Goal: Task Accomplishment & Management: Manage account settings

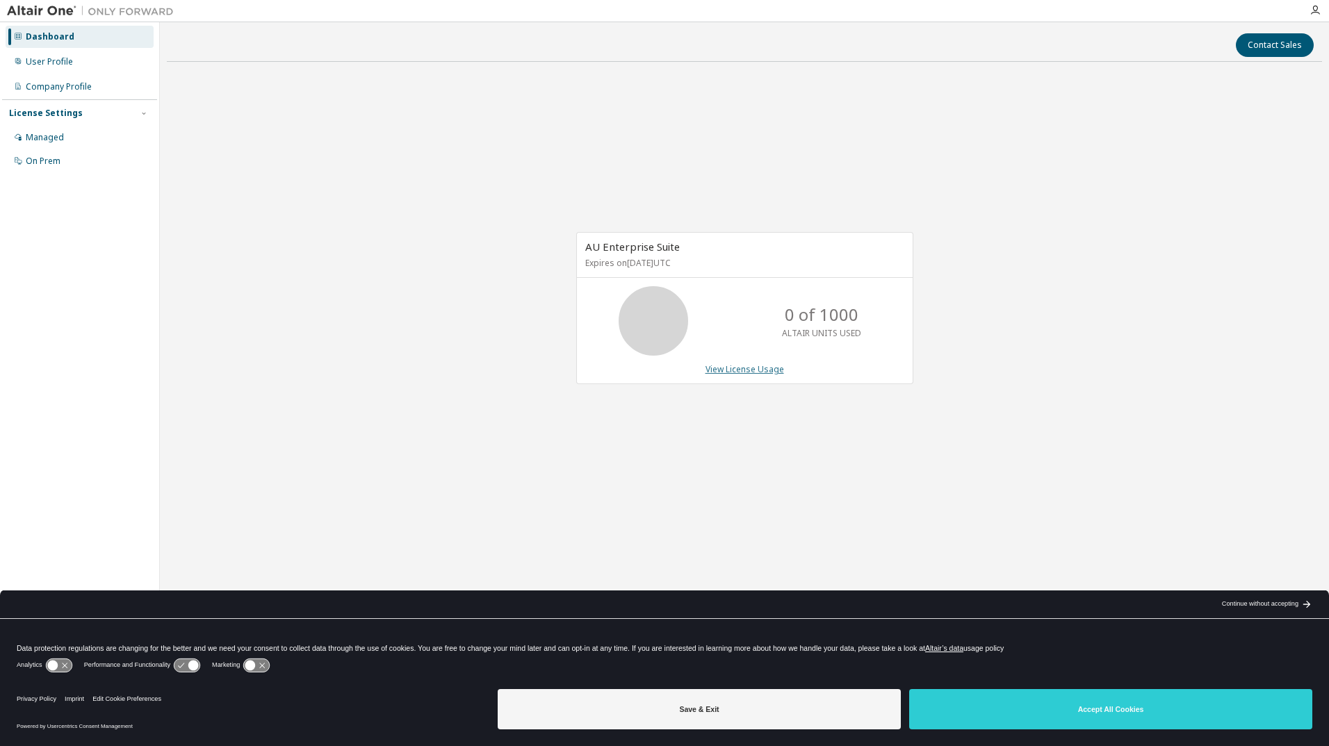
click at [762, 371] on link "View License Usage" at bounding box center [744, 369] width 79 height 12
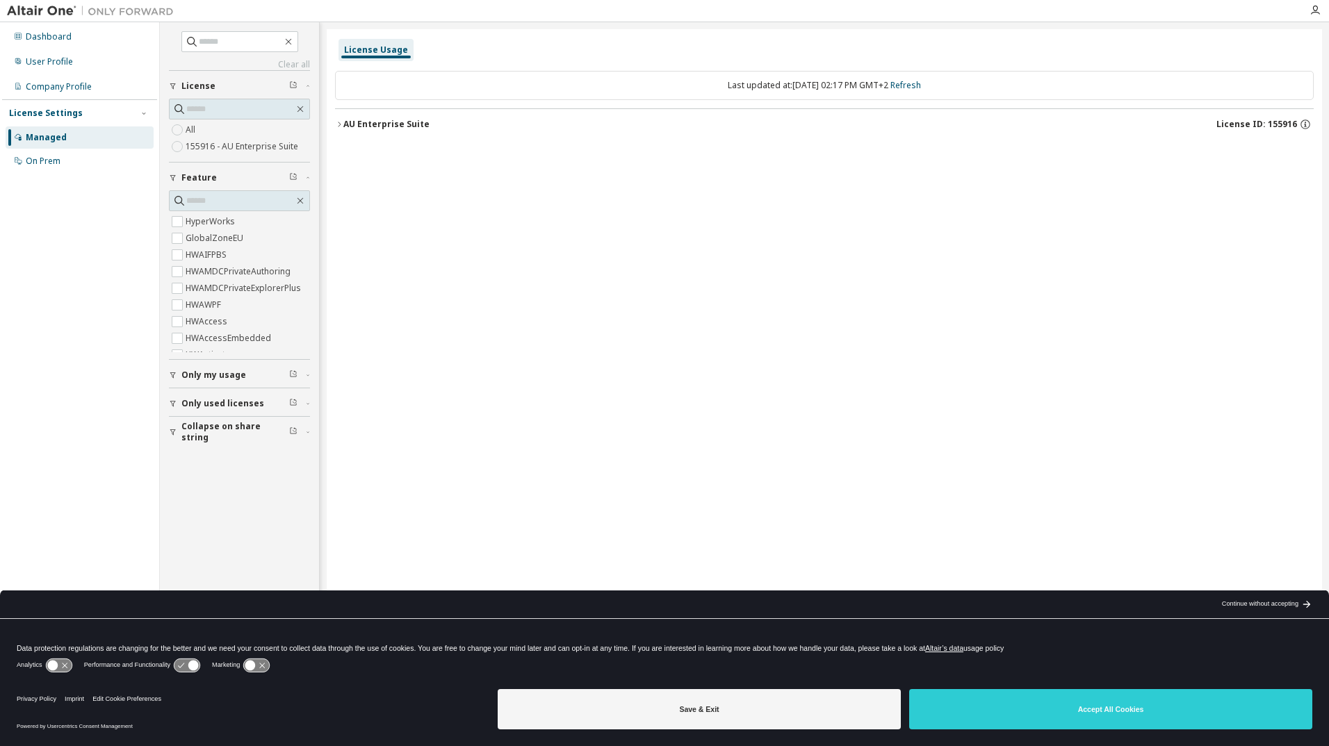
click at [349, 122] on div "AU Enterprise Suite" at bounding box center [386, 124] width 86 height 11
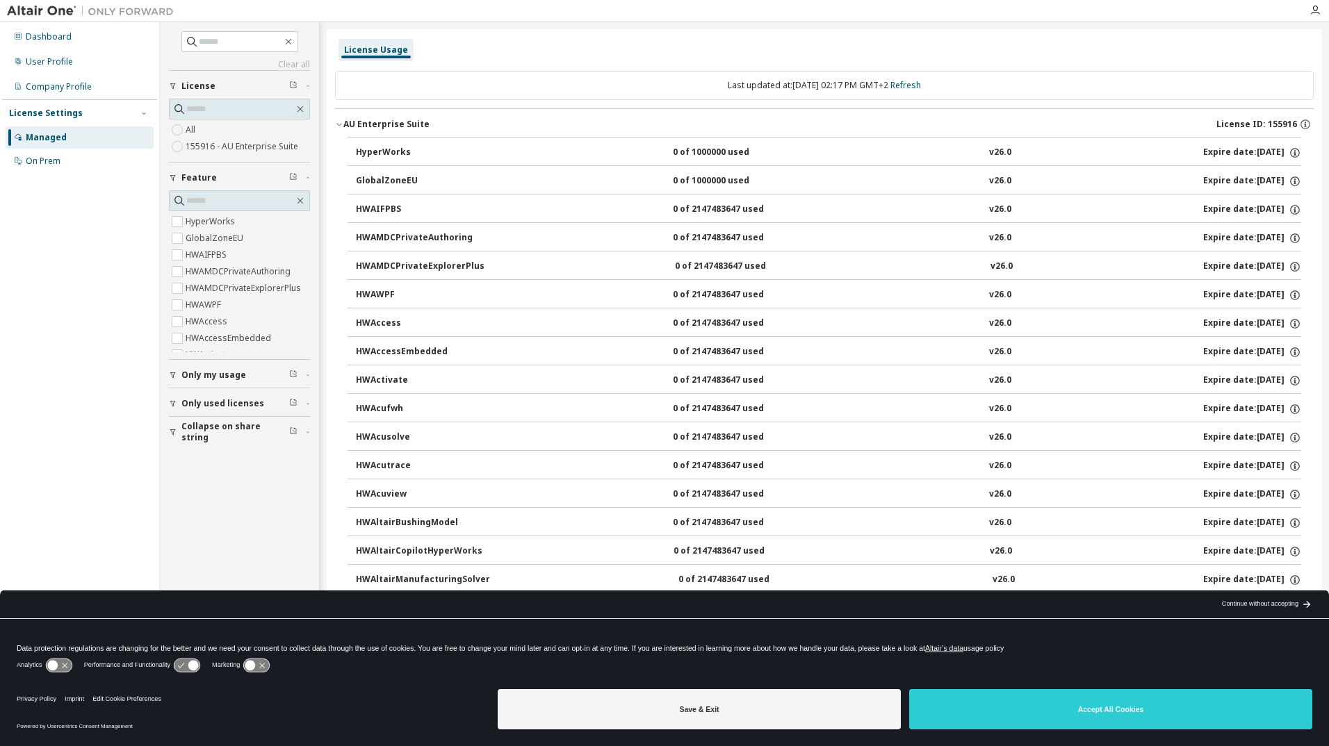
click at [349, 122] on div "AU Enterprise Suite" at bounding box center [386, 124] width 86 height 11
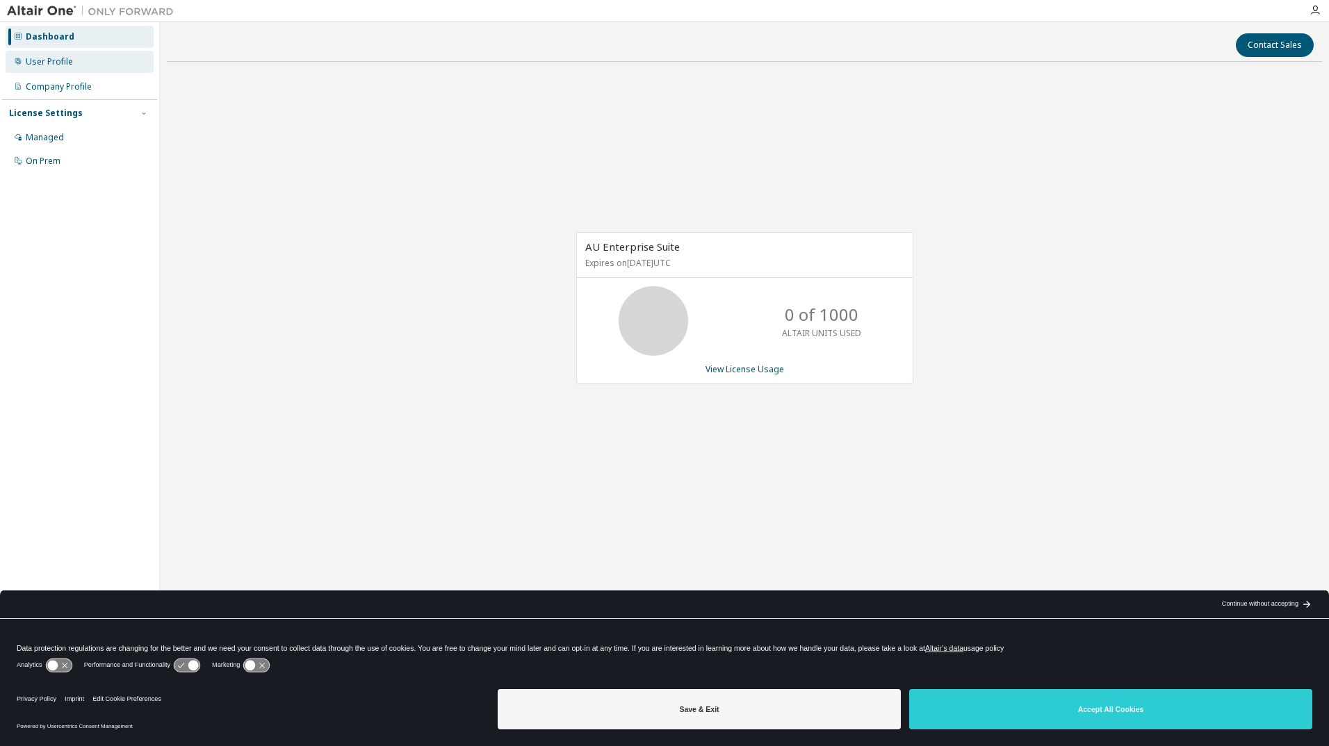
click at [57, 67] on div "User Profile" at bounding box center [49, 61] width 47 height 11
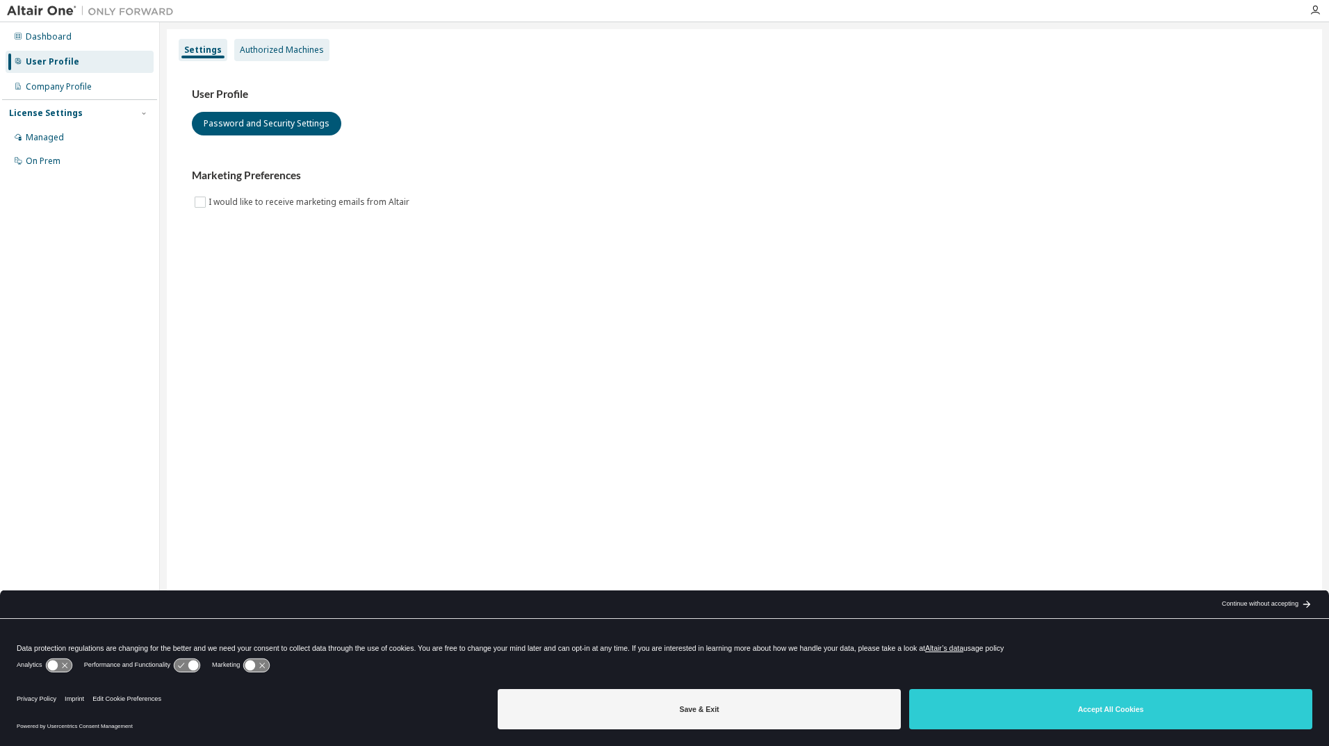
click at [250, 50] on div "Authorized Machines" at bounding box center [282, 49] width 84 height 11
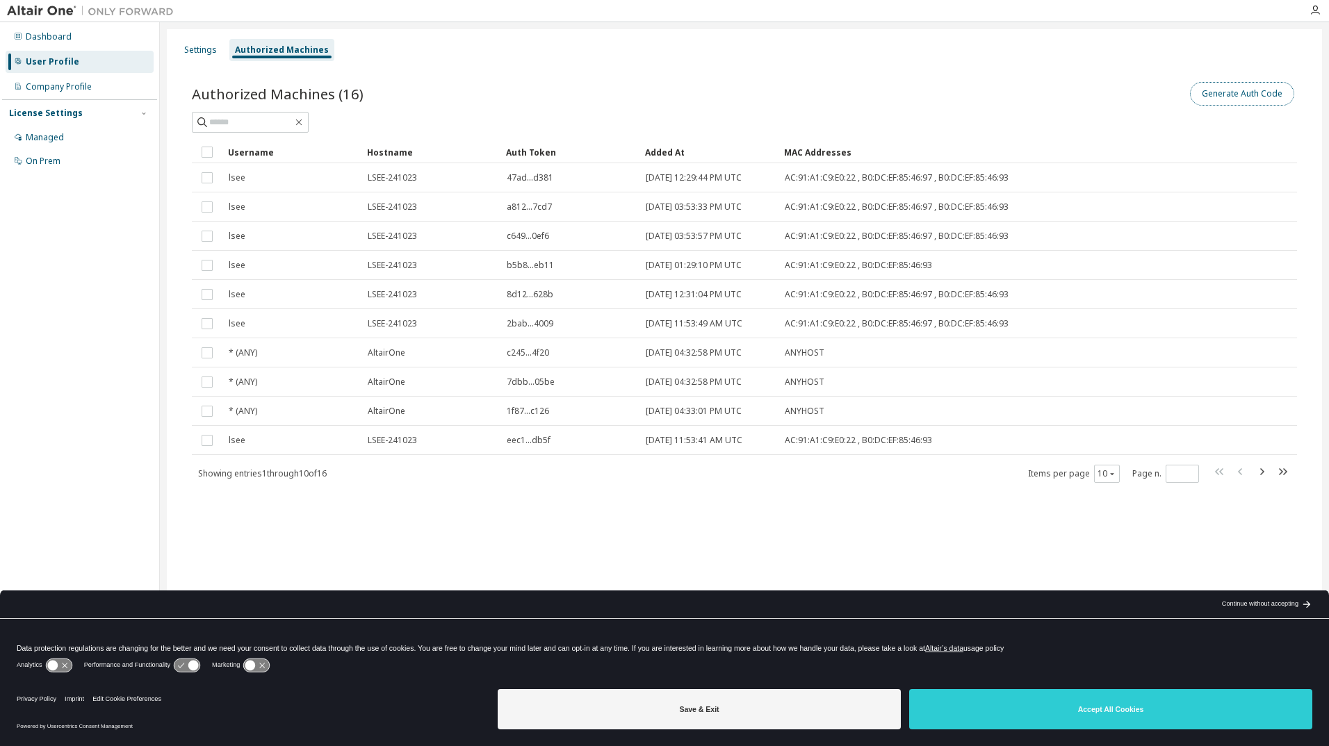
click at [1252, 97] on button "Generate Auth Code" at bounding box center [1242, 94] width 104 height 24
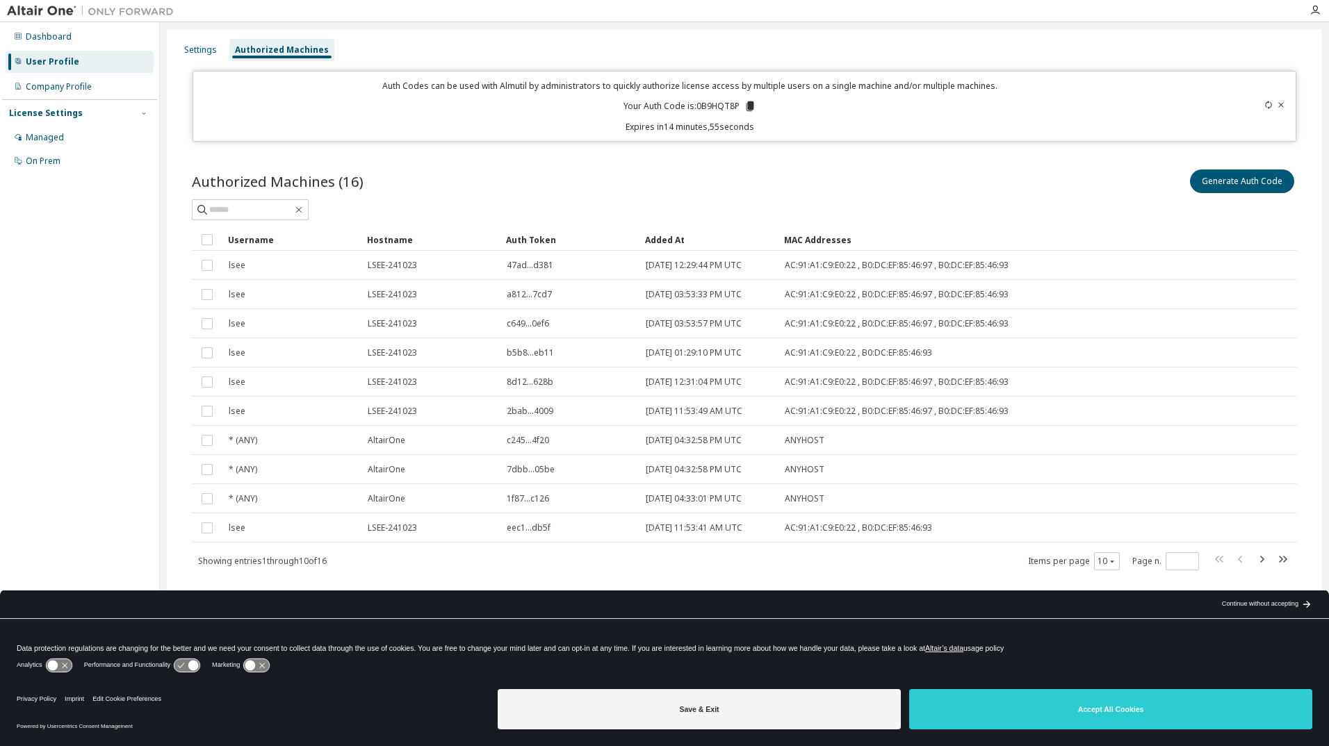
click at [749, 106] on icon at bounding box center [750, 106] width 8 height 10
